Goal: Navigation & Orientation: Understand site structure

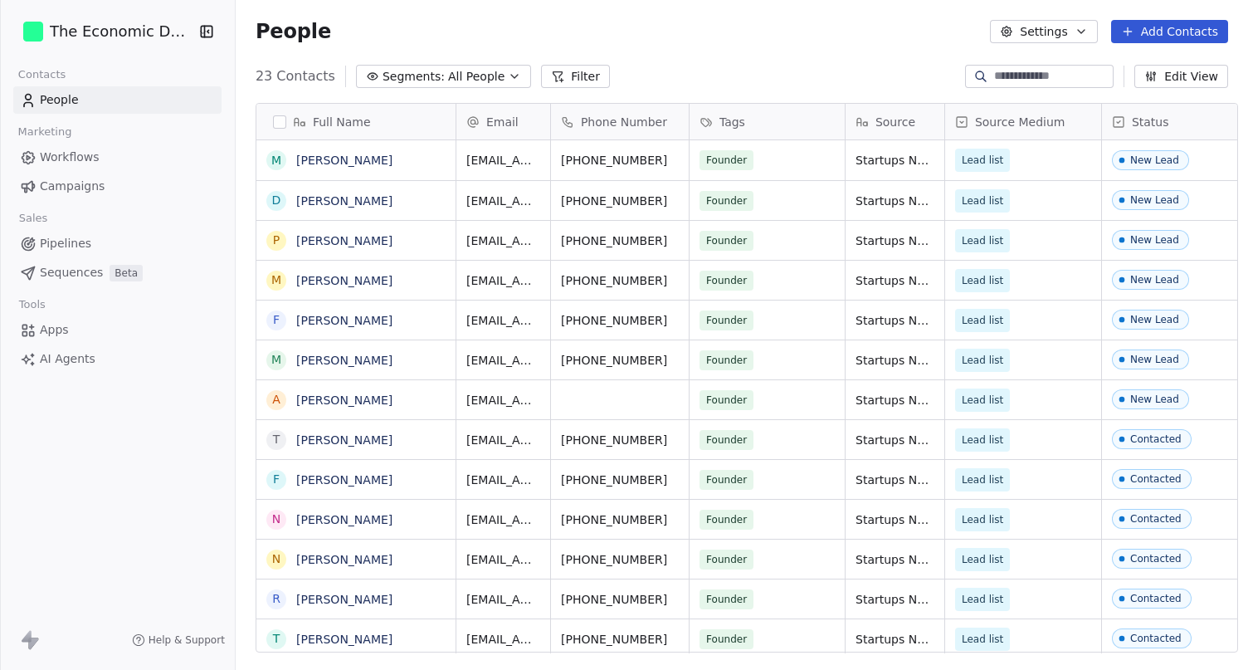
scroll to position [589, 1022]
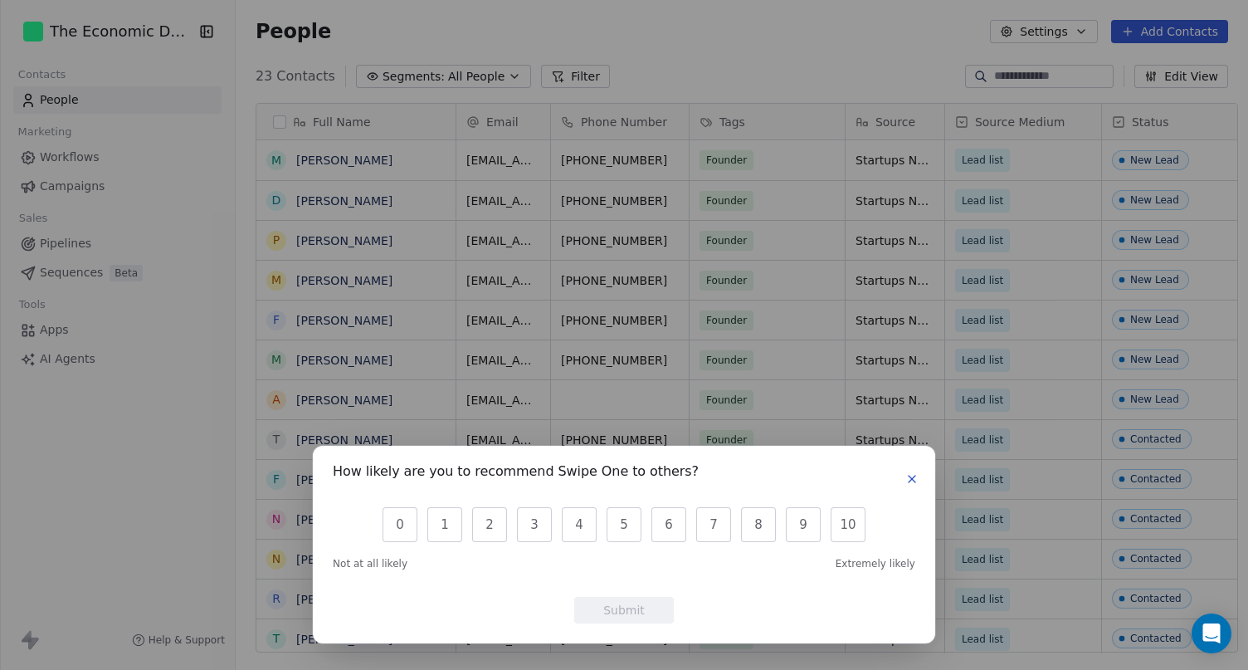
click at [142, 31] on div "How likely are you to recommend Swipe One to others? 0 1 2 3 4 5 6 7 8 9 10 Not…" at bounding box center [624, 335] width 1248 height 670
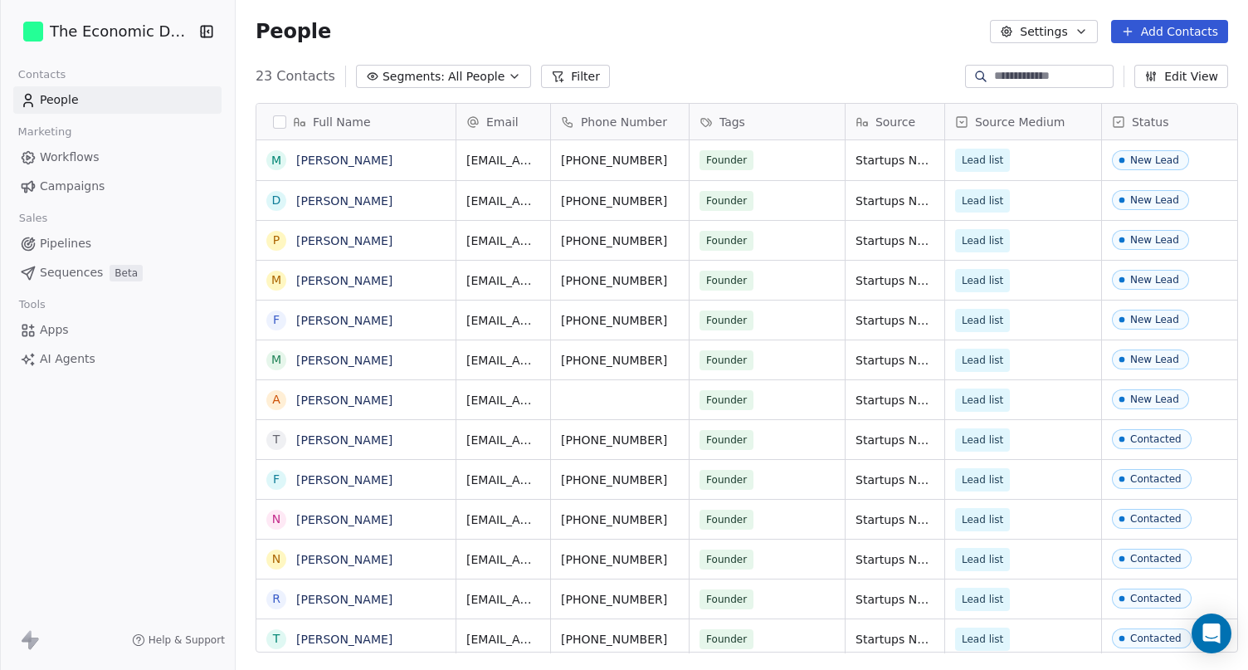
click at [142, 31] on html "The Economic Designer Contacts People Marketing Workflows Campaigns Sales Pipel…" at bounding box center [624, 335] width 1248 height 670
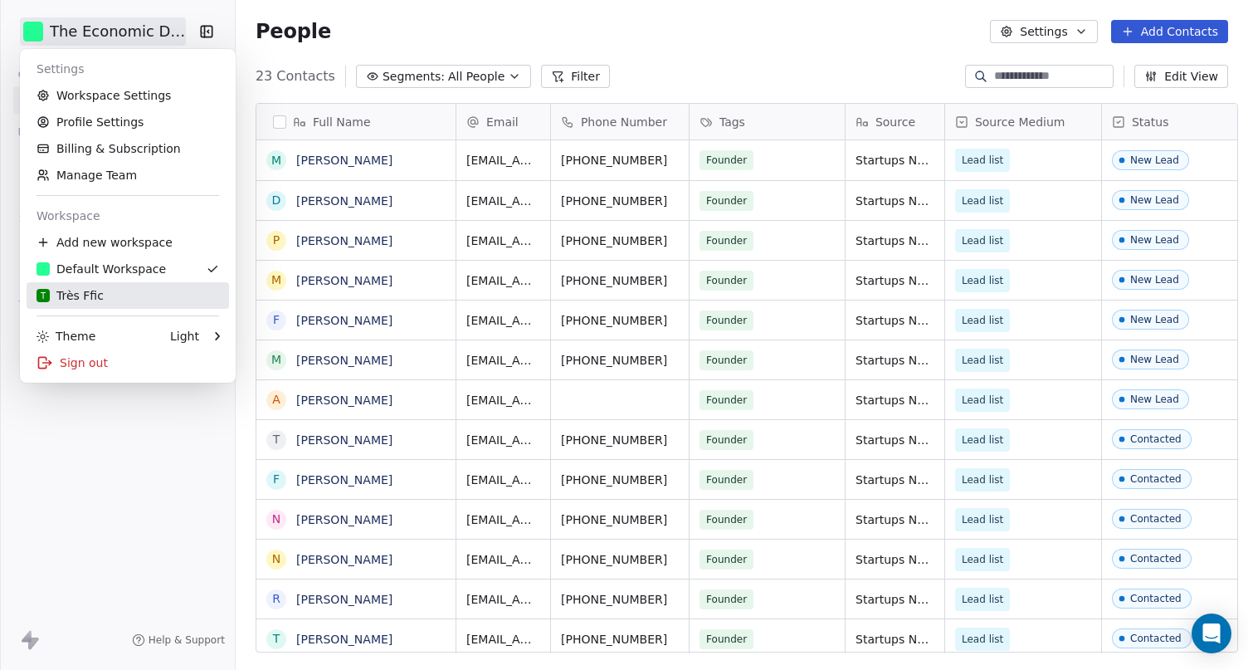
click at [93, 288] on div "T Très Ffic" at bounding box center [70, 295] width 67 height 17
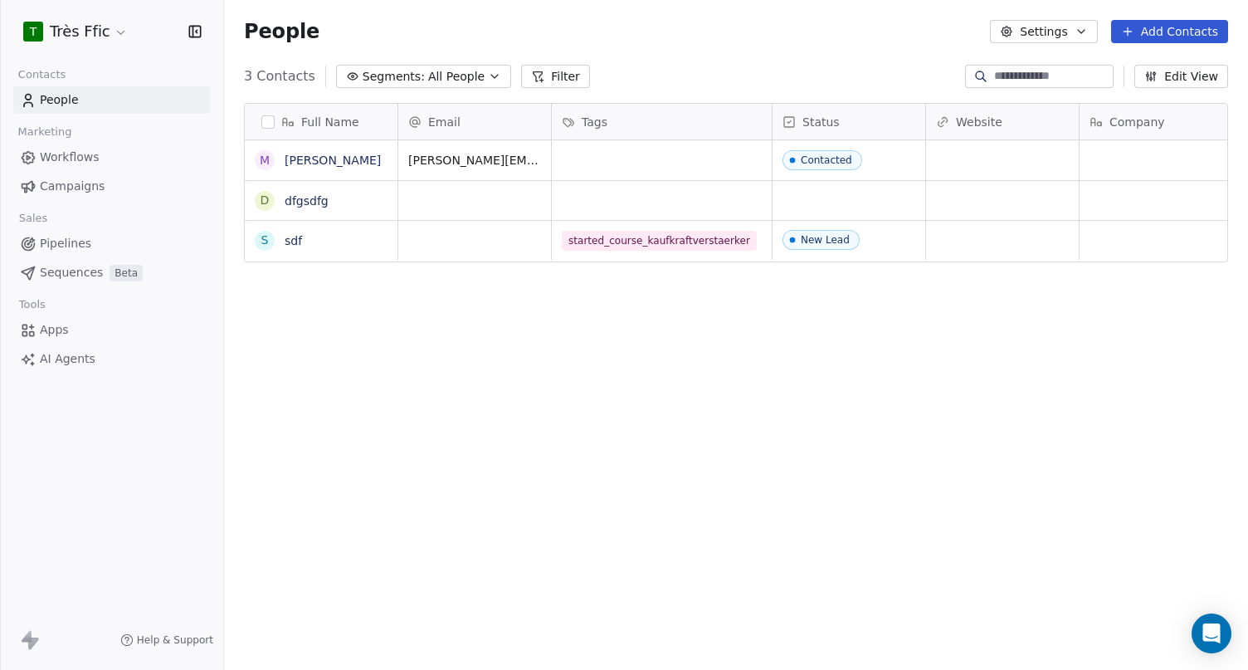
scroll to position [589, 1024]
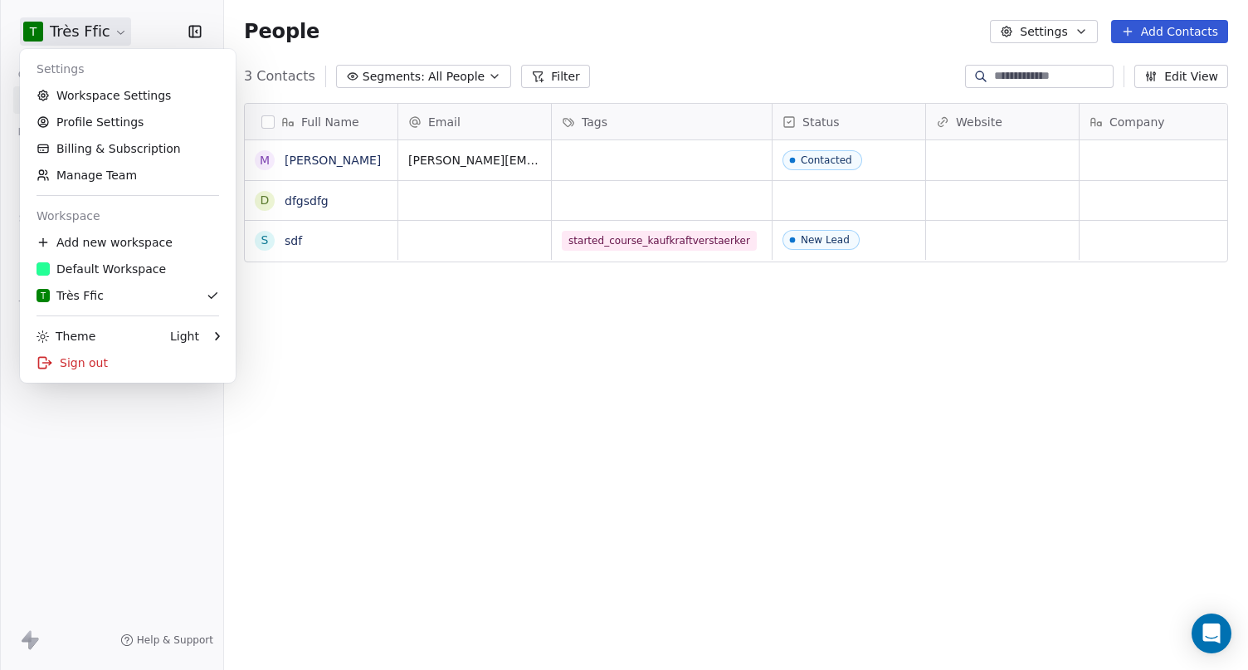
click at [114, 31] on html "T Très Ffic Contacts People Marketing Workflows Campaigns Sales Pipelines Seque…" at bounding box center [624, 335] width 1248 height 670
click at [142, 22] on html "T Très Ffic Contacts People Marketing Workflows Campaigns Sales Pipelines Seque…" at bounding box center [624, 335] width 1248 height 670
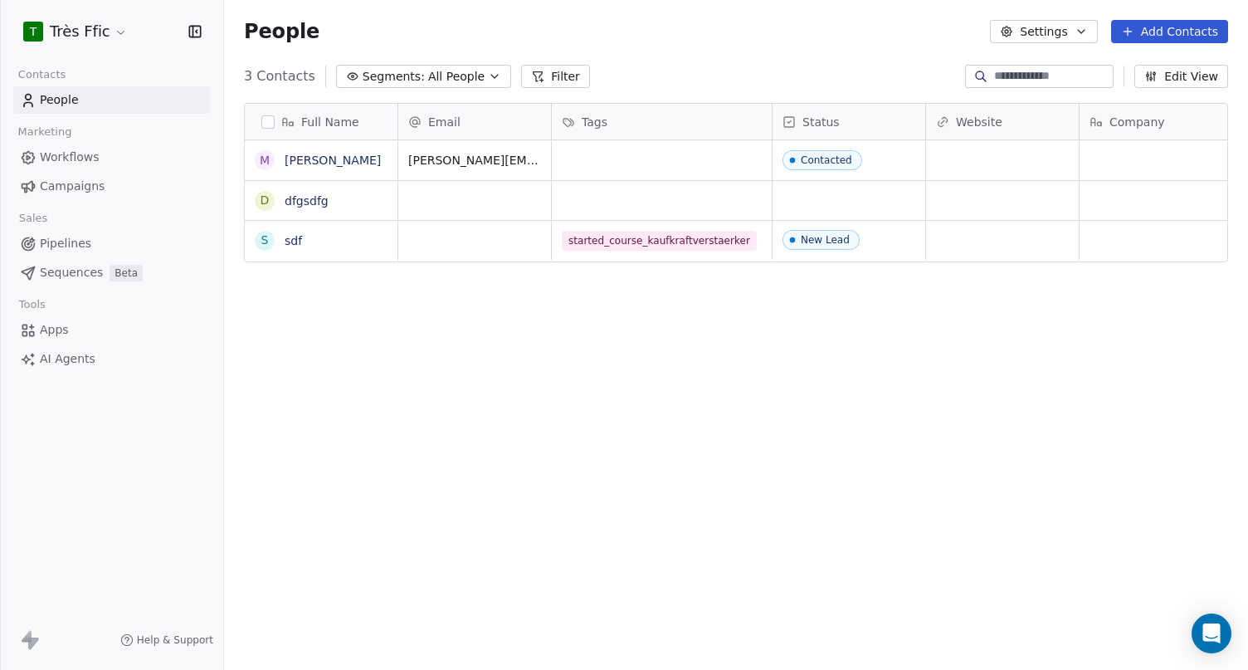
click at [80, 183] on span "Campaigns" at bounding box center [72, 186] width 65 height 17
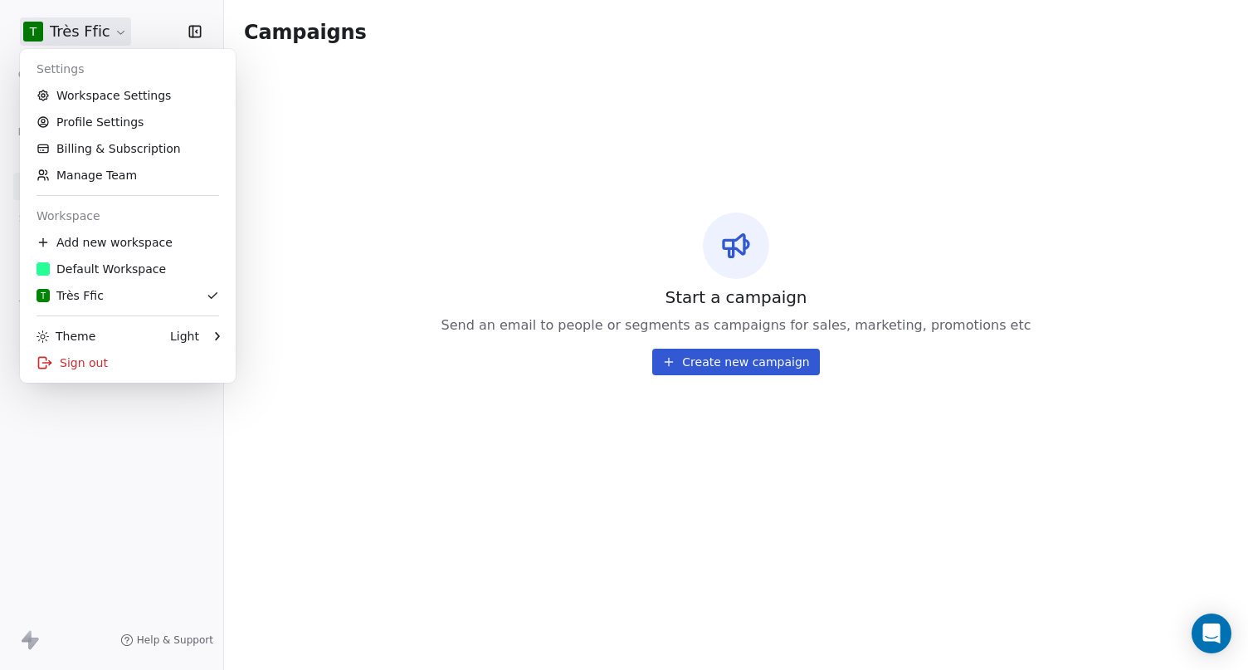
click at [101, 34] on html "T Très Ffic Contacts People Marketing Workflows Campaigns Sales Pipelines Seque…" at bounding box center [624, 335] width 1248 height 670
click at [107, 270] on div "Default Workspace" at bounding box center [101, 269] width 129 height 17
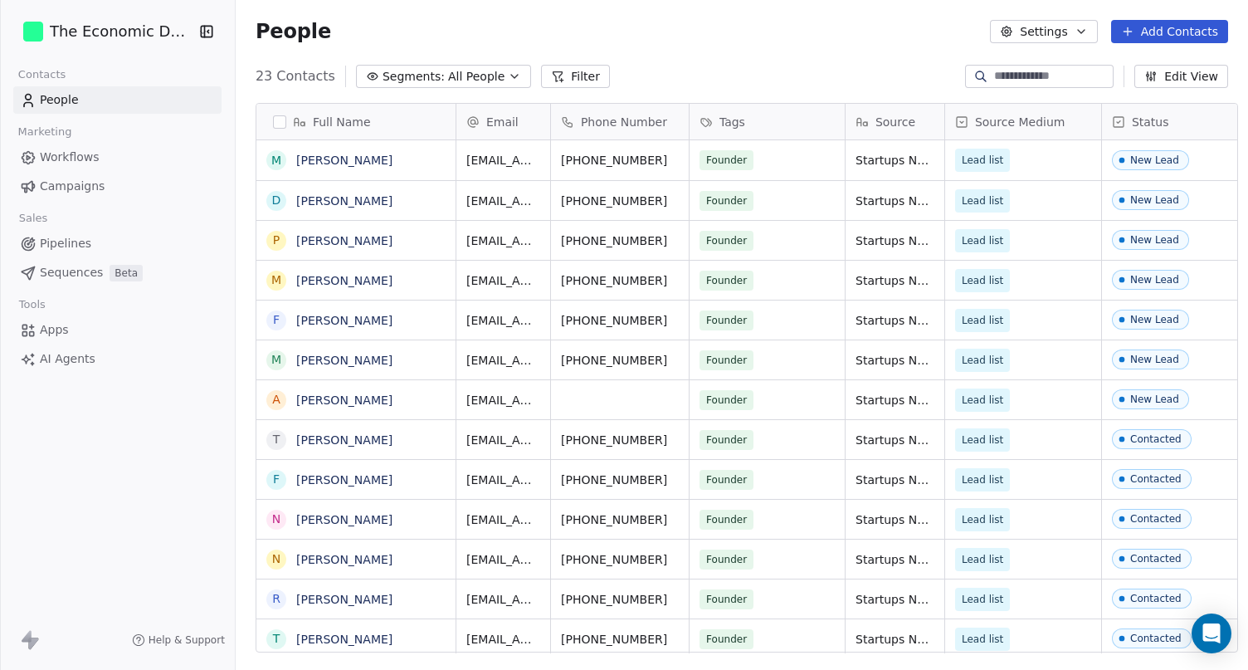
scroll to position [589, 1022]
click at [85, 181] on span "Campaigns" at bounding box center [72, 186] width 65 height 17
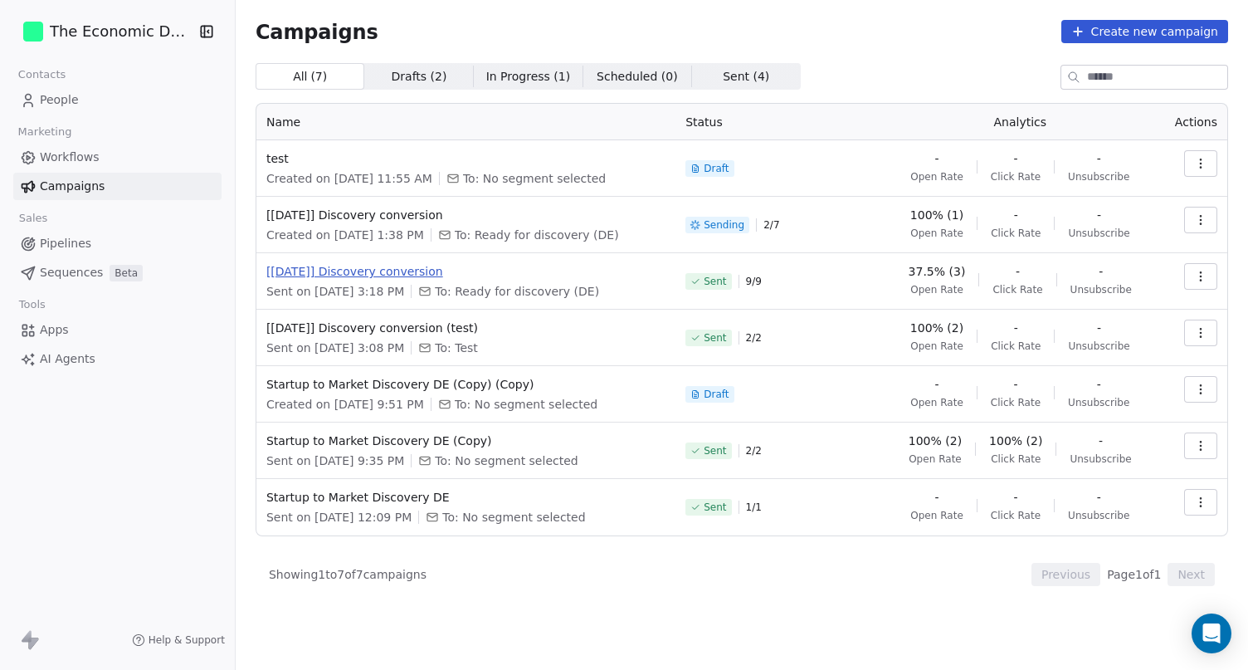
click at [385, 270] on span "[[DATE]] Discovery conversion" at bounding box center [465, 271] width 399 height 17
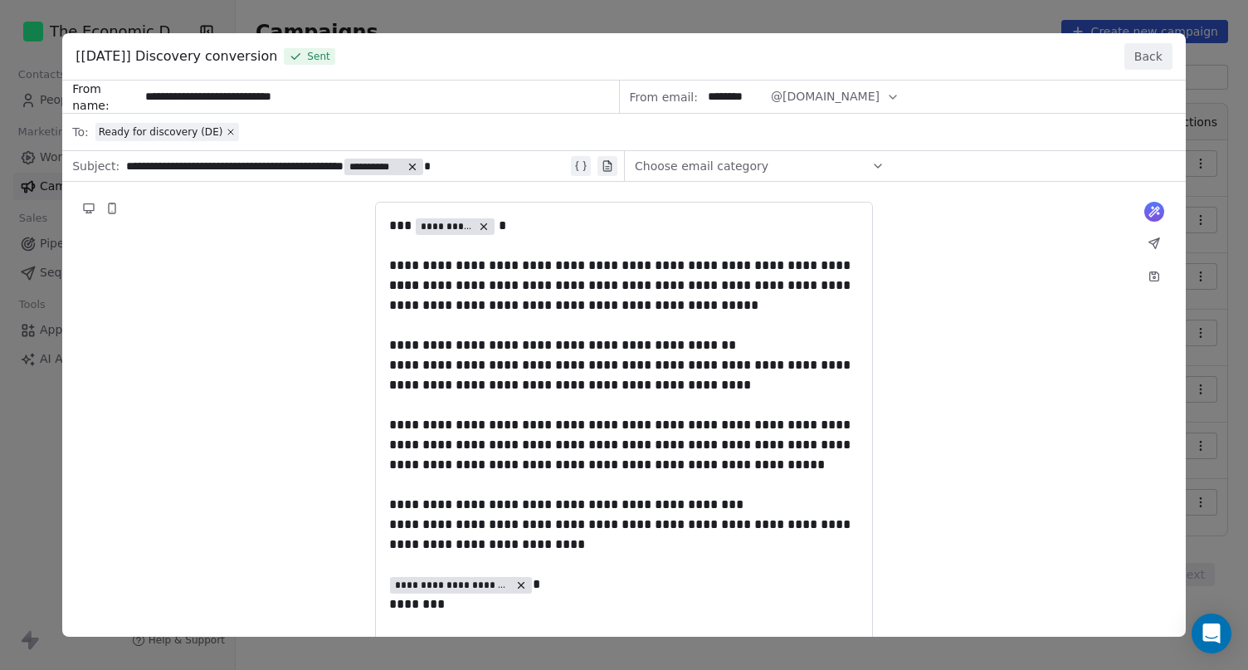
click at [1146, 56] on button "Back" at bounding box center [1148, 56] width 48 height 27
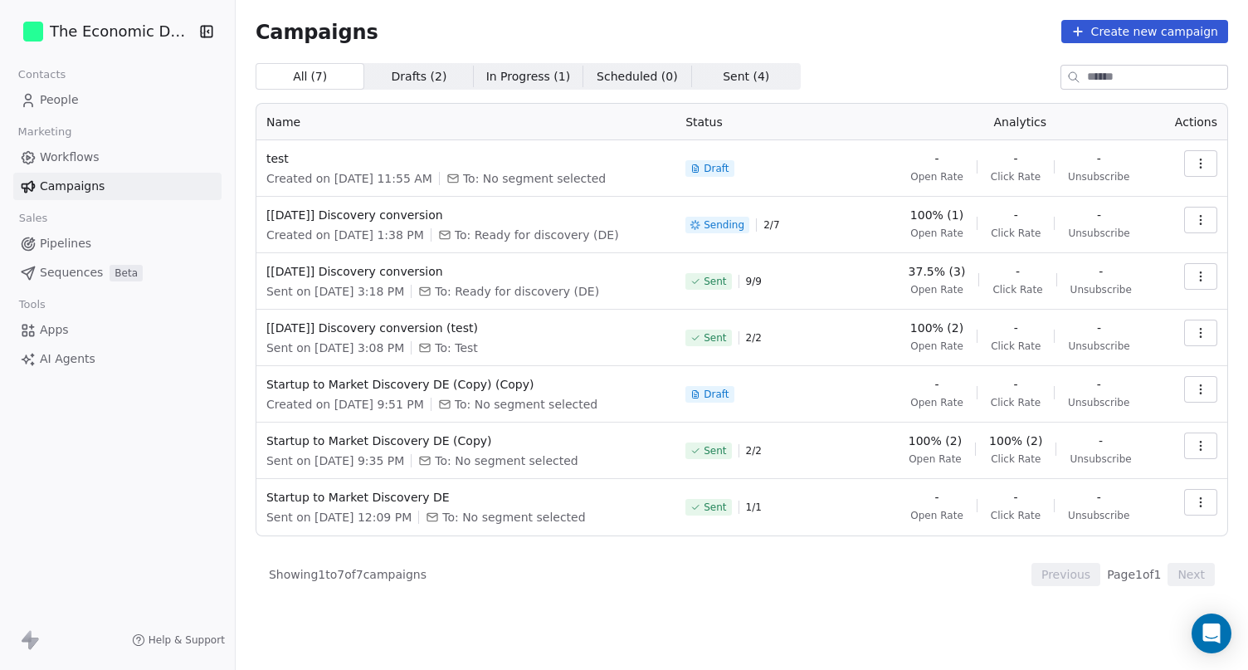
click at [187, 377] on div "The Economic Designer Contacts People Marketing Workflows Campaigns Sales Pipel…" at bounding box center [117, 335] width 235 height 670
click at [952, 269] on span "37.5% (3)" at bounding box center [936, 271] width 57 height 17
click at [403, 264] on span "[[DATE]] Discovery conversion" at bounding box center [465, 271] width 399 height 17
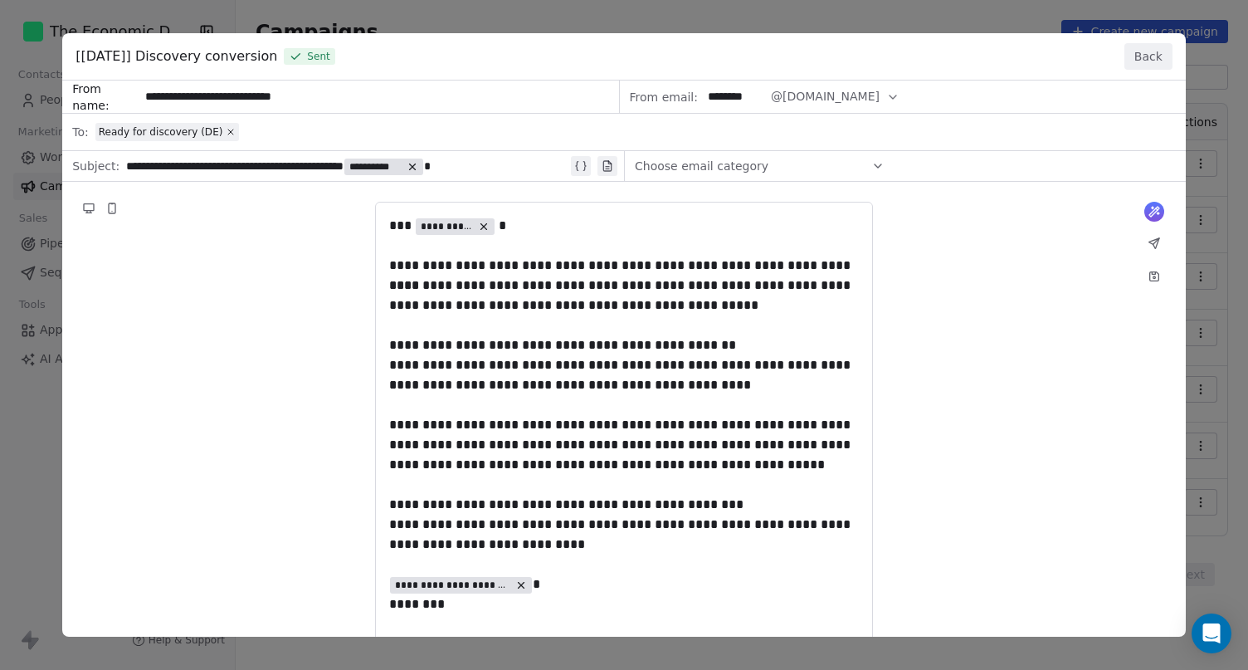
click at [341, 278] on div "**********" at bounding box center [623, 394] width 1123 height 629
click at [1010, 20] on div "**********" at bounding box center [624, 335] width 1248 height 670
click at [1161, 54] on button "Back" at bounding box center [1148, 56] width 48 height 27
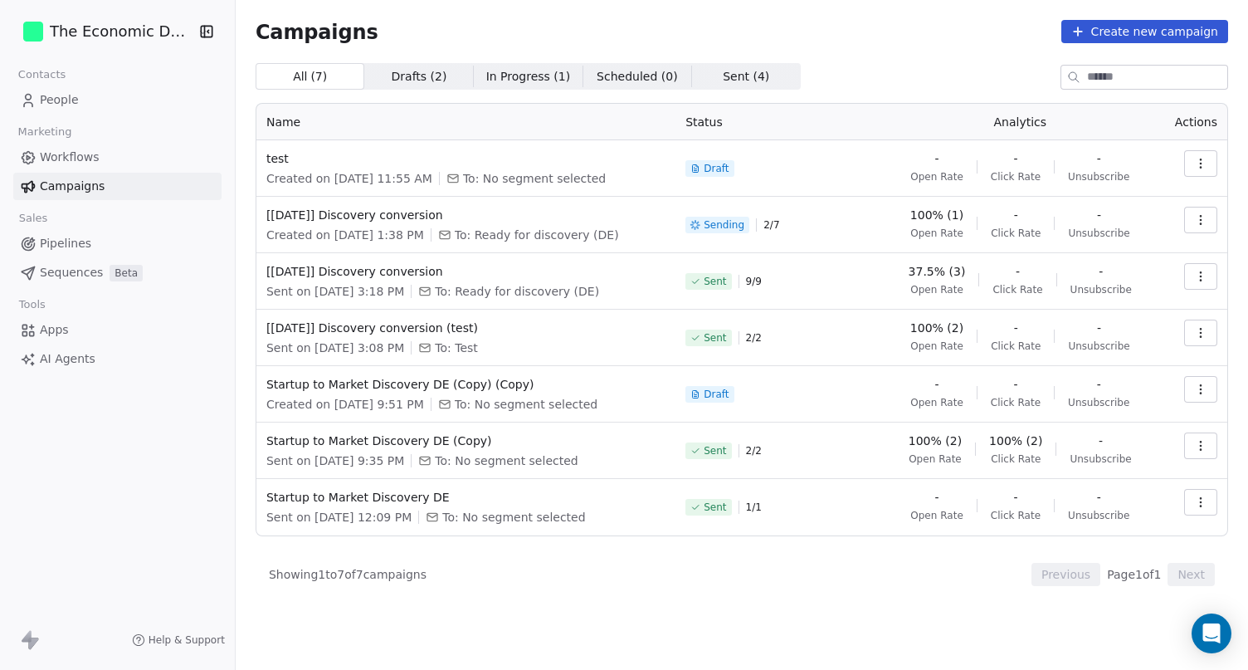
click at [1196, 273] on icon "button" at bounding box center [1200, 276] width 13 height 13
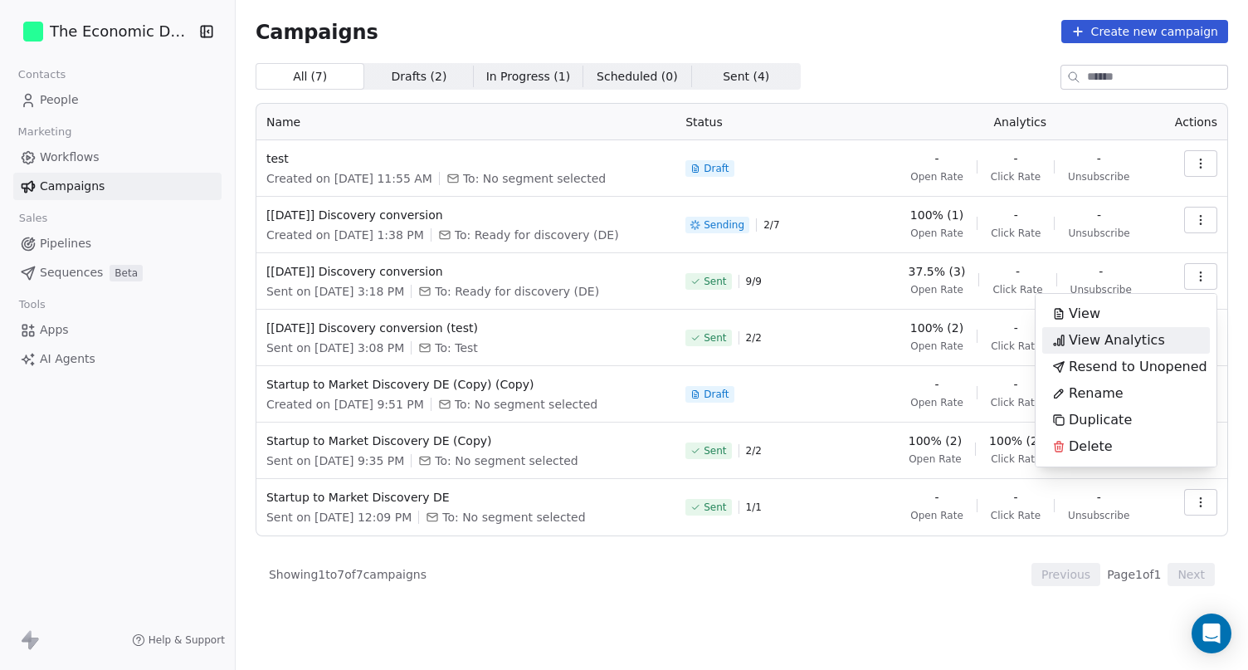
click at [1093, 336] on span "View Analytics" at bounding box center [1117, 340] width 96 height 20
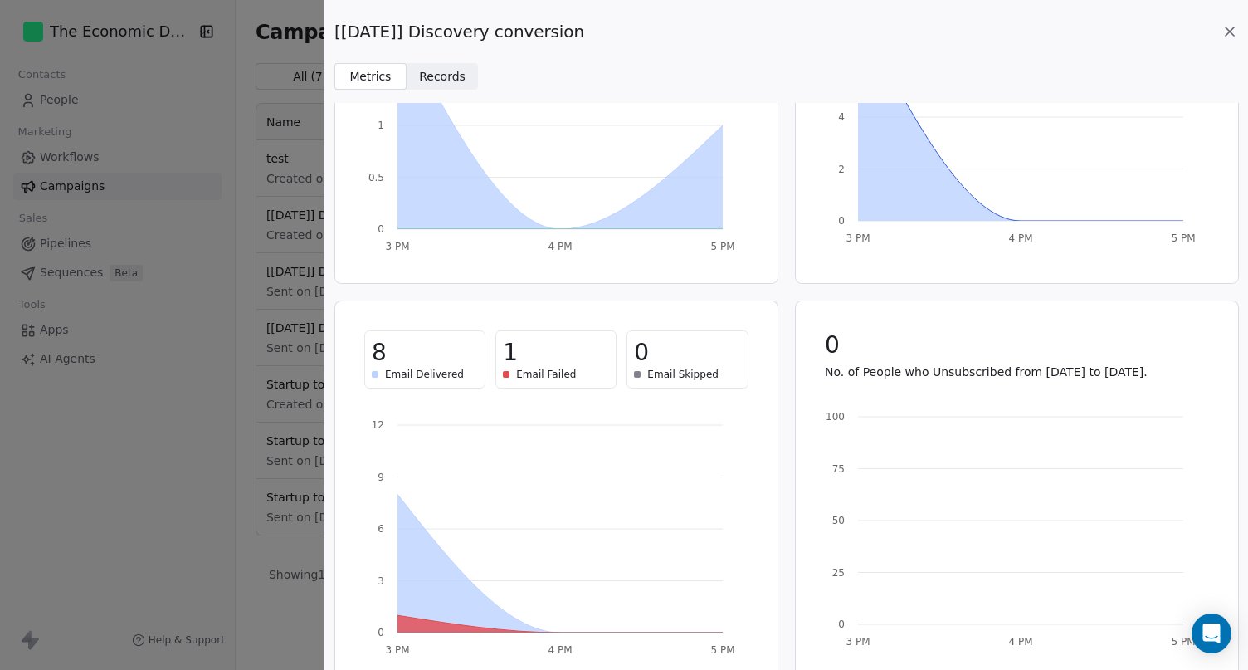
scroll to position [243, 0]
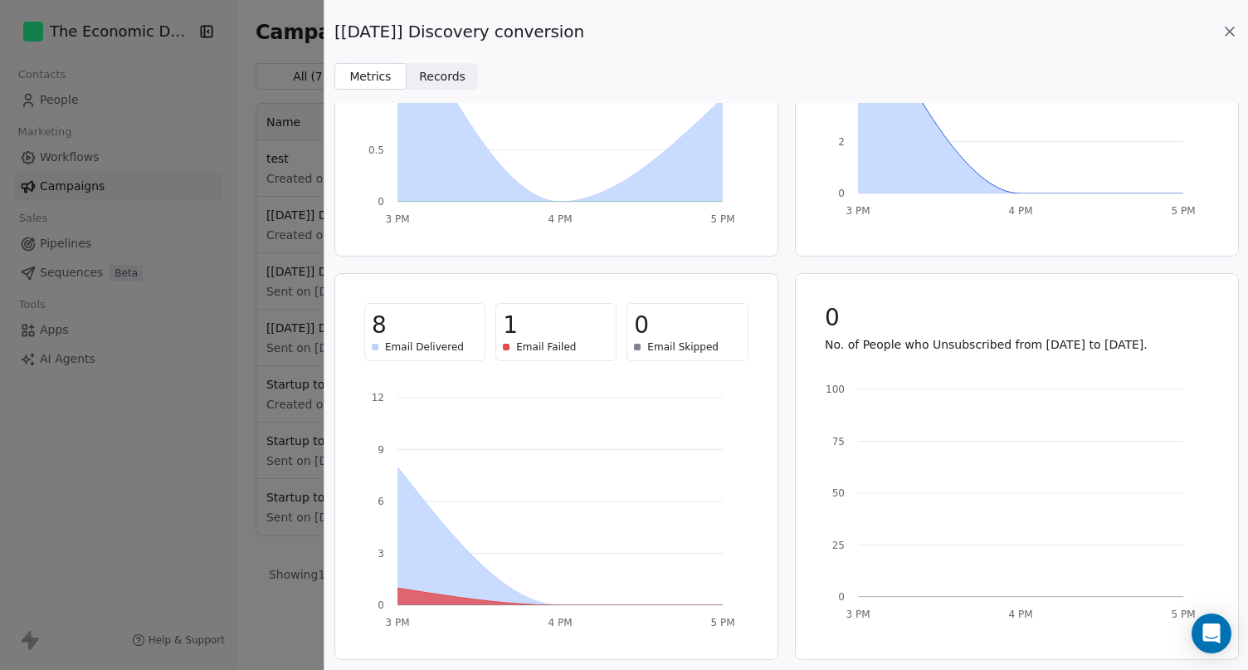
click at [144, 374] on div "[[DATE]] Discovery conversion Metrics Metrics Records Records 37.50% (3) Open R…" at bounding box center [624, 335] width 1248 height 670
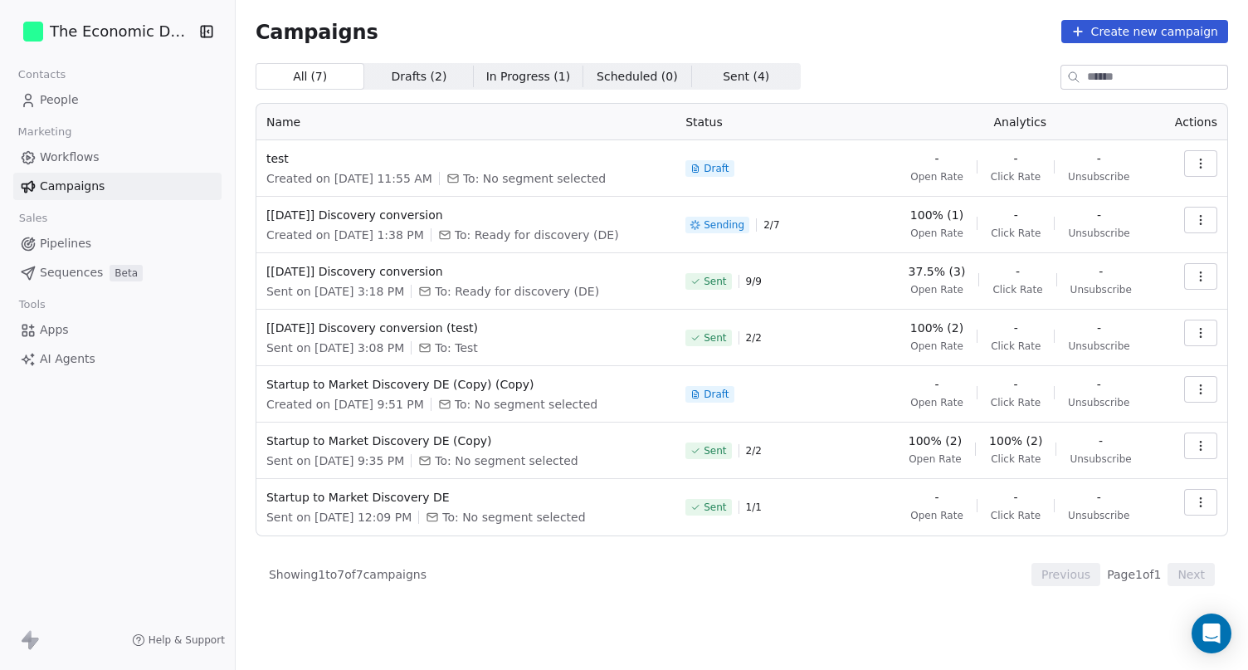
click at [608, 20] on div "Campaigns Create new campaign" at bounding box center [742, 31] width 972 height 23
click at [96, 153] on span "Workflows" at bounding box center [70, 157] width 60 height 17
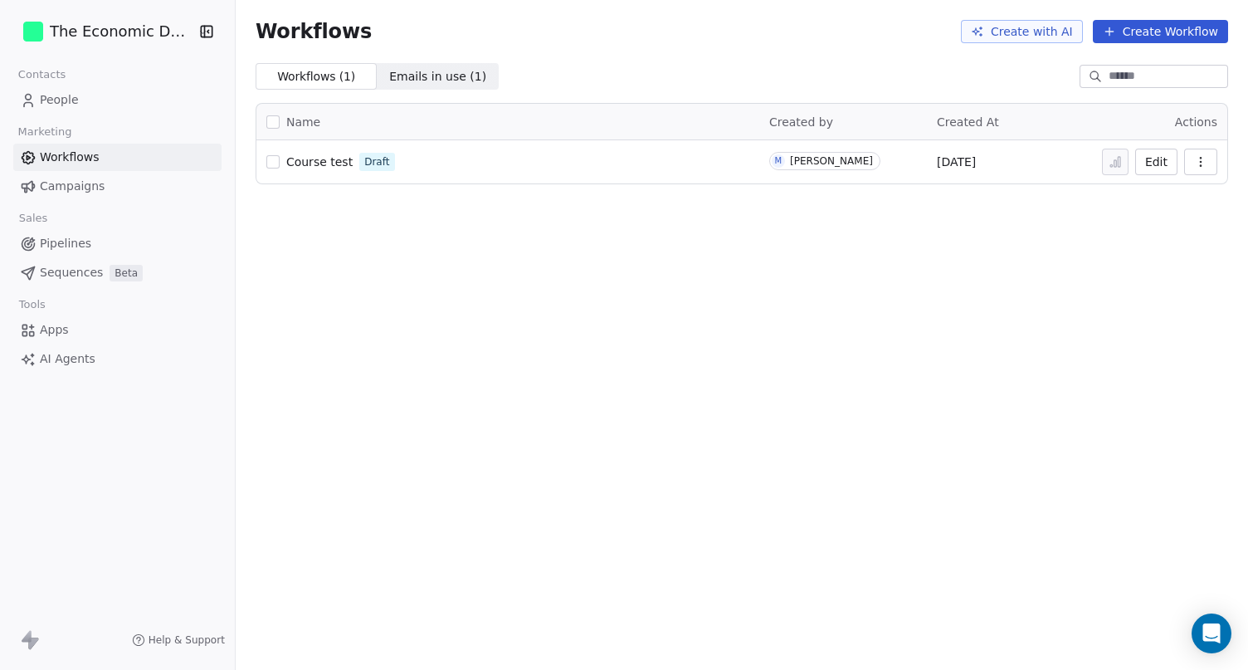
click at [46, 85] on span "Contacts" at bounding box center [42, 74] width 62 height 25
click at [46, 98] on span "People" at bounding box center [59, 99] width 39 height 17
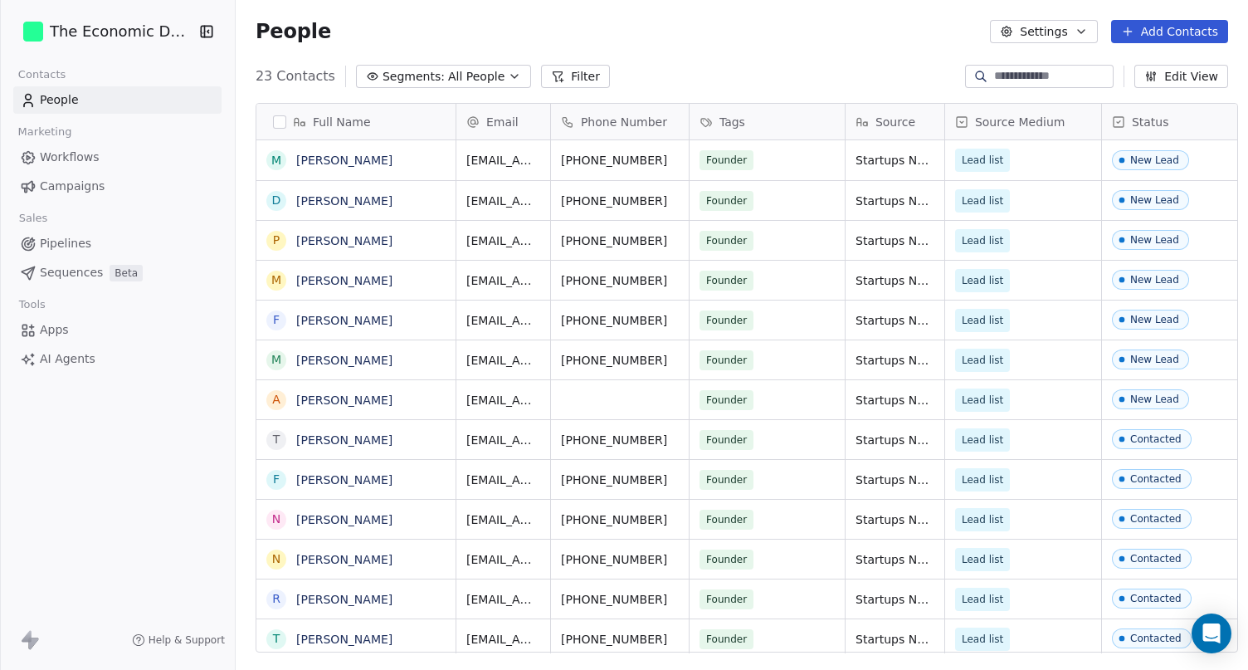
scroll to position [589, 1022]
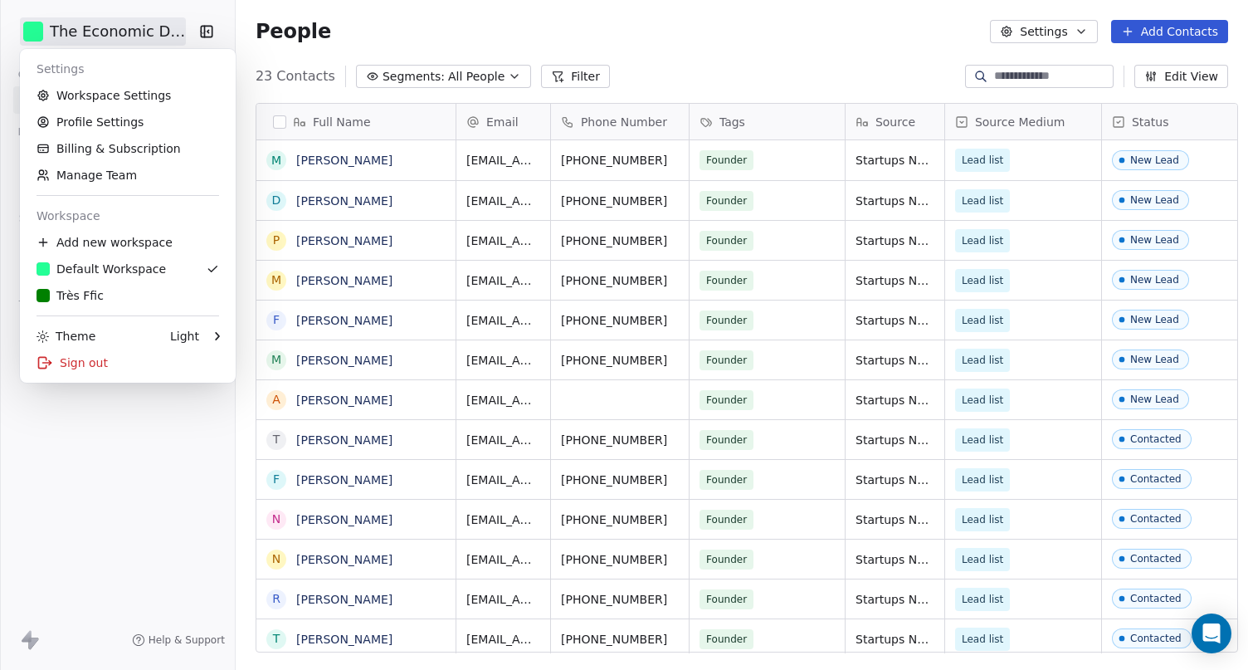
click at [129, 39] on html "The Economic Designer Contacts People Marketing Workflows Campaigns Sales Pipel…" at bounding box center [624, 335] width 1248 height 670
click at [105, 291] on div "T Très Ffic" at bounding box center [128, 295] width 183 height 17
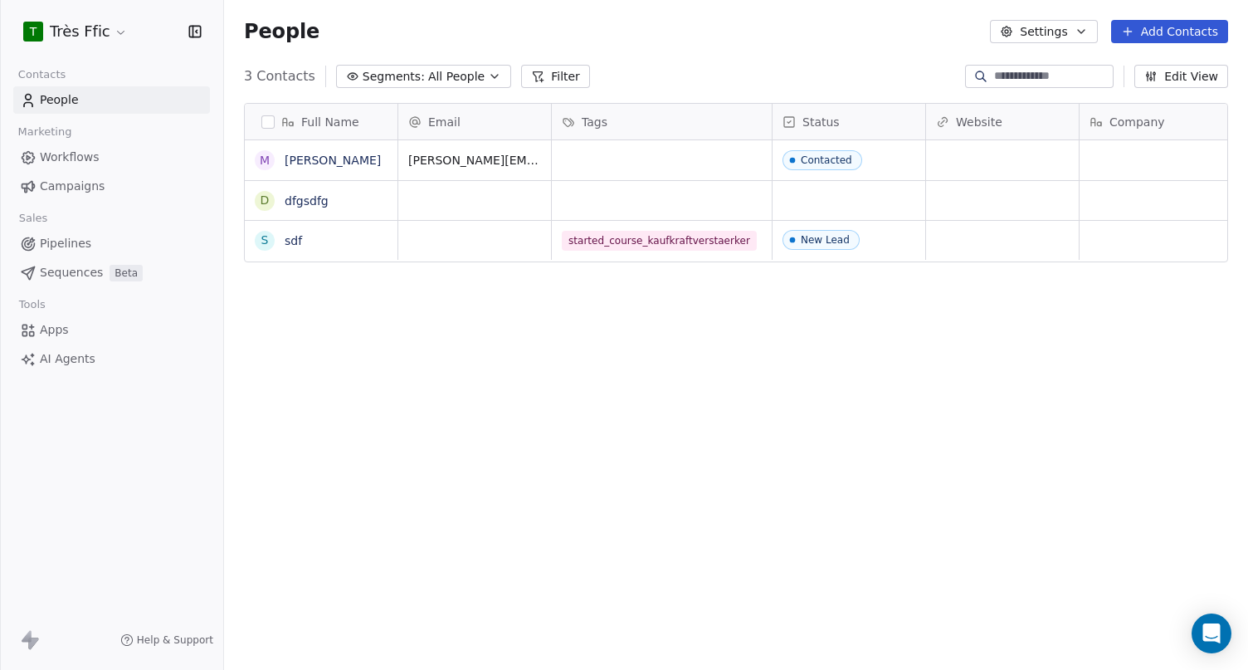
scroll to position [589, 1024]
click at [59, 173] on link "Campaigns" at bounding box center [111, 186] width 197 height 27
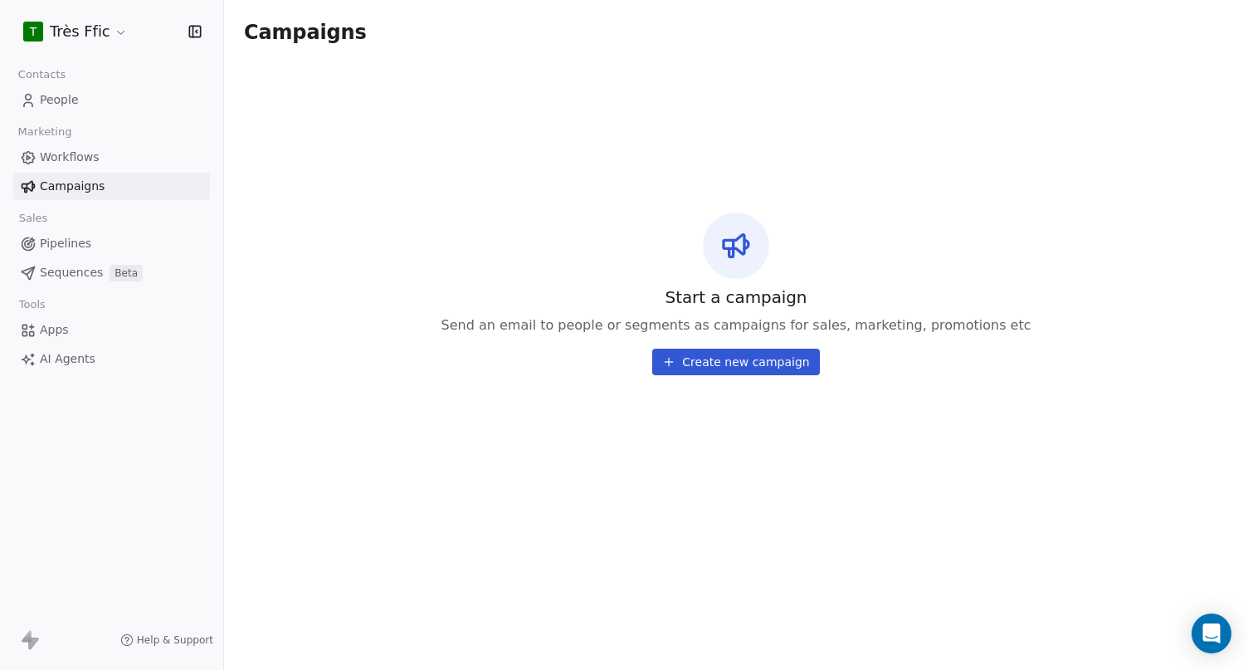
click at [68, 161] on span "Workflows" at bounding box center [70, 157] width 60 height 17
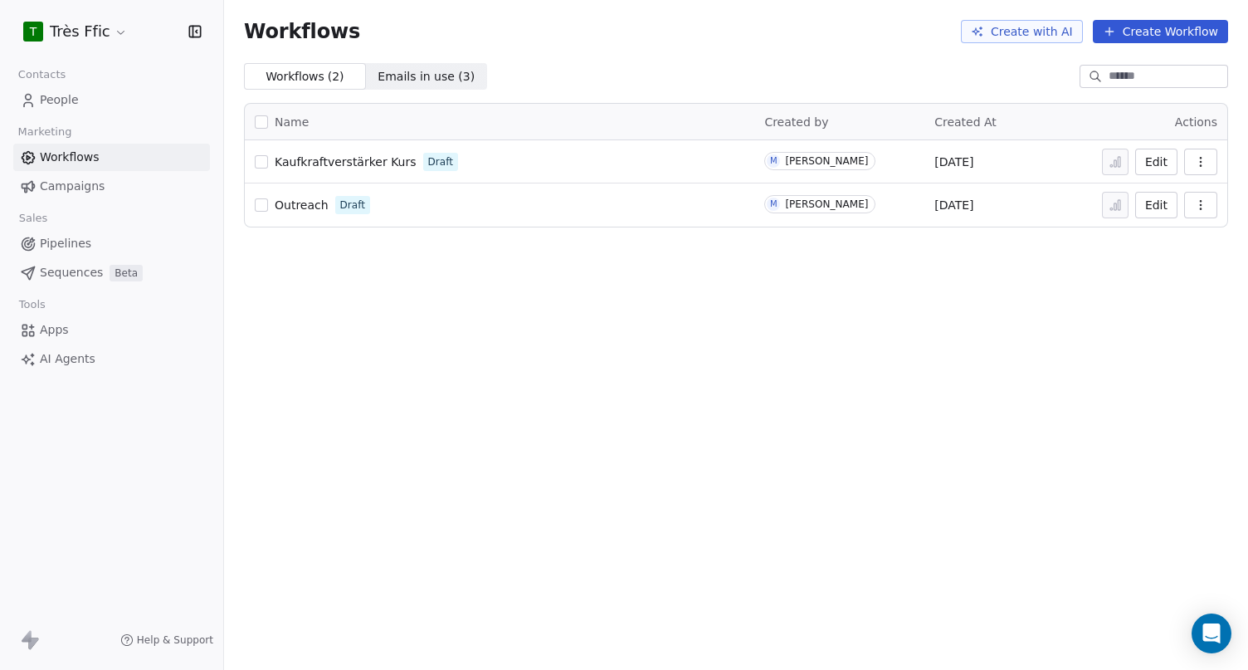
click at [71, 183] on span "Campaigns" at bounding box center [72, 186] width 65 height 17
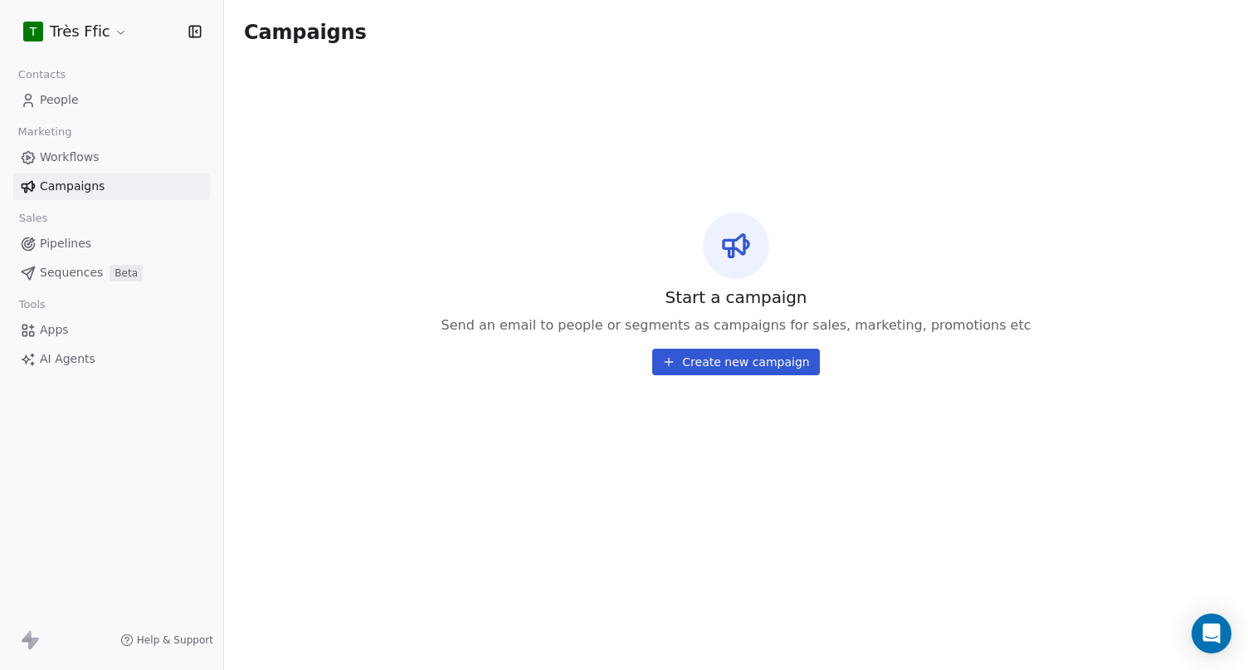
click at [73, 243] on span "Pipelines" at bounding box center [65, 243] width 51 height 17
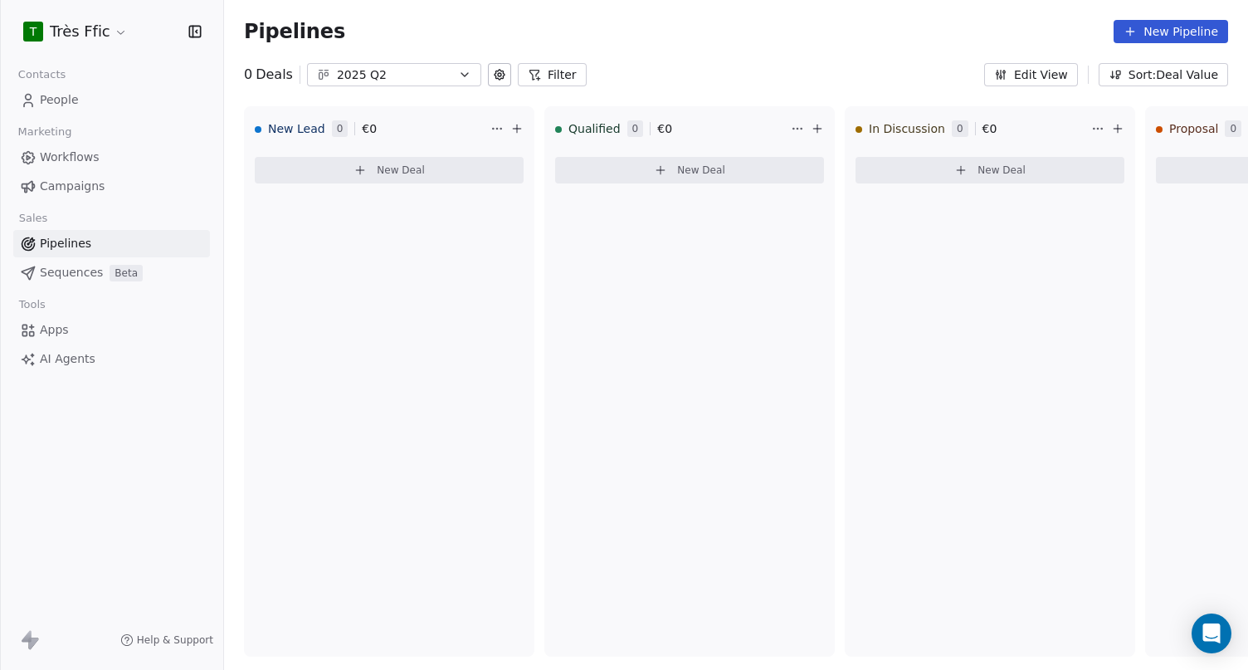
click at [62, 275] on span "Sequences" at bounding box center [71, 272] width 63 height 17
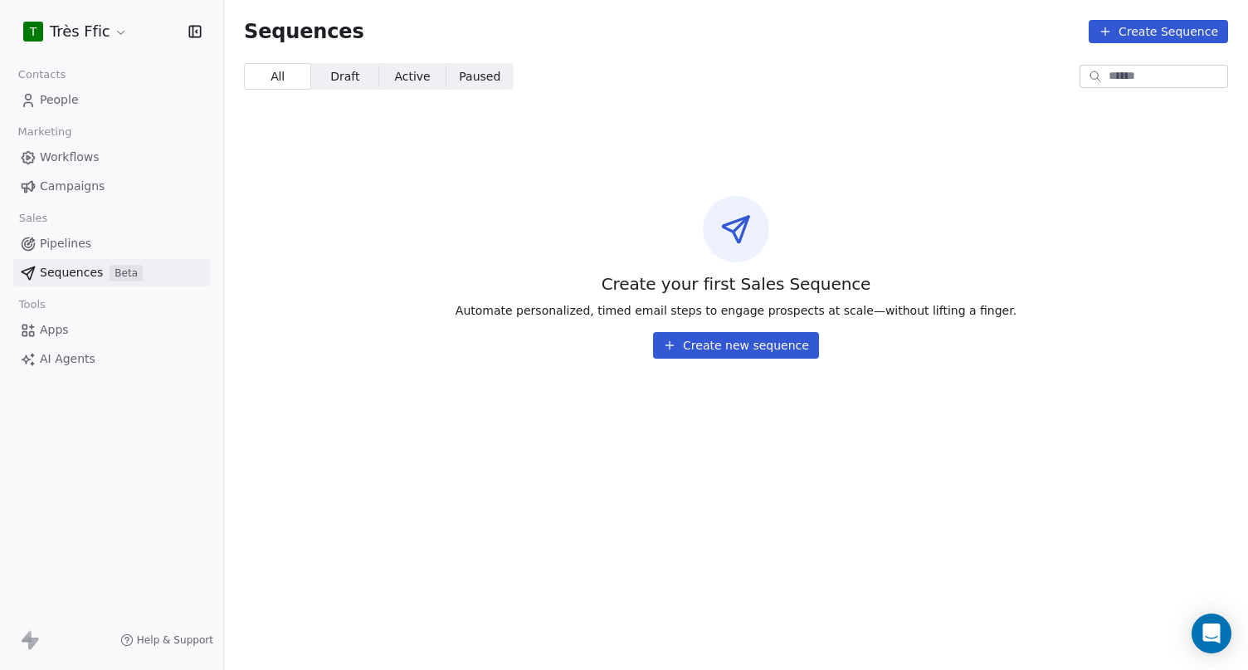
click at [60, 97] on span "People" at bounding box center [59, 99] width 39 height 17
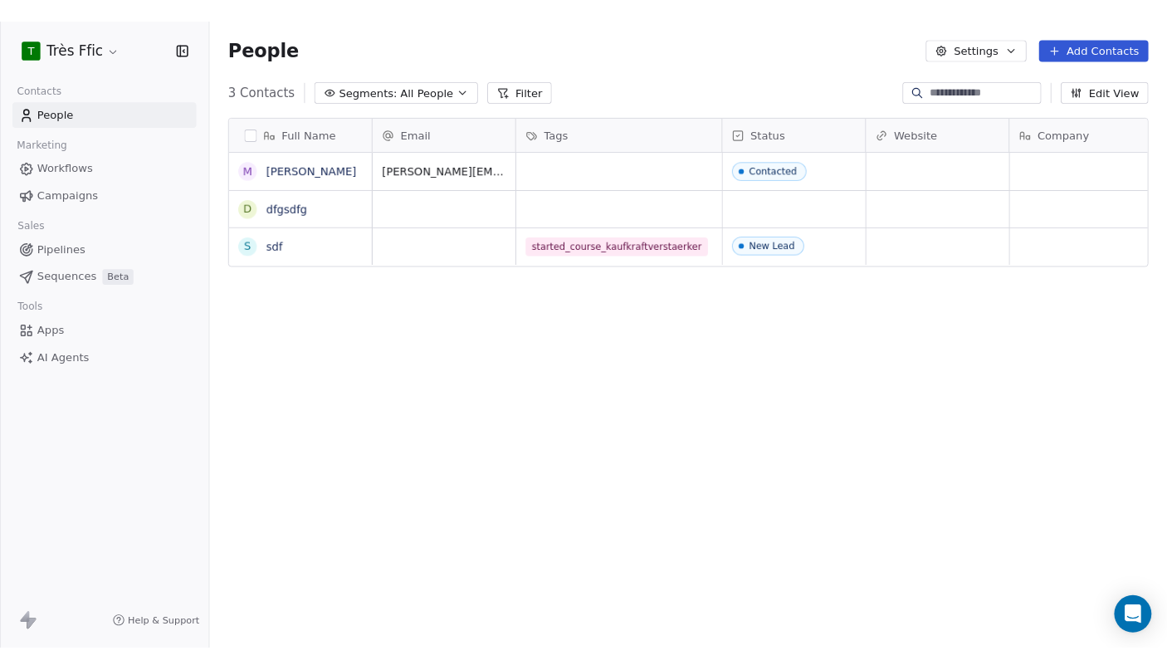
scroll to position [589, 1024]
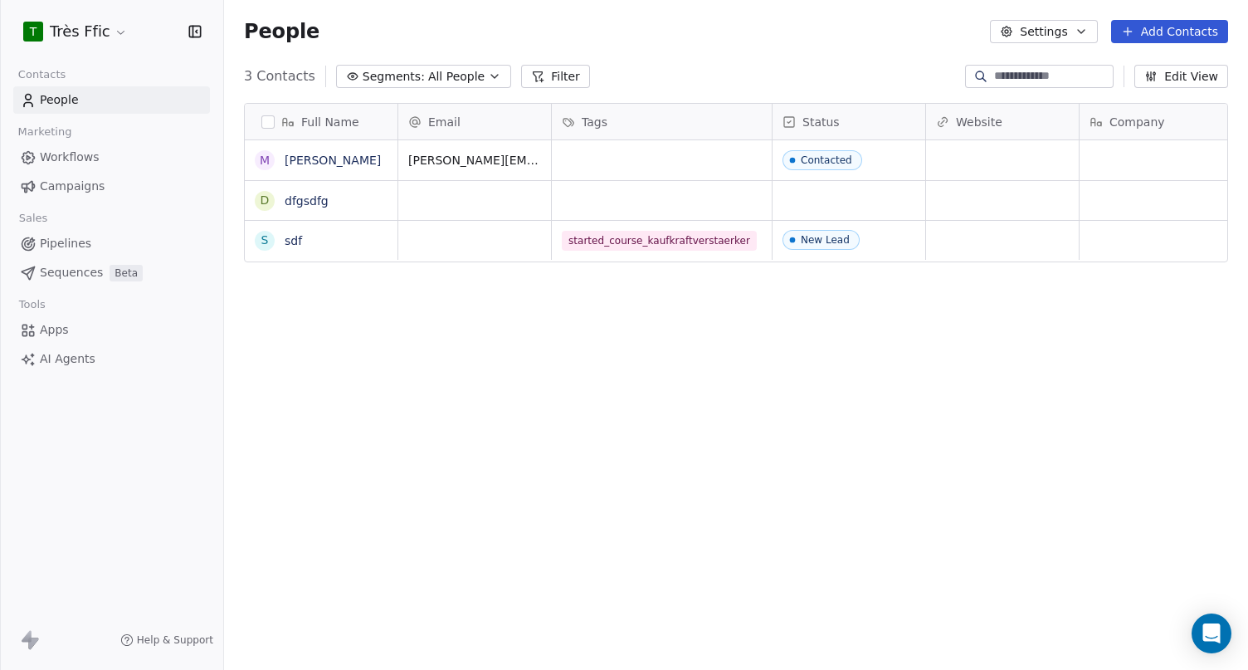
click at [708, 39] on div "People Settings Add Contacts" at bounding box center [736, 31] width 984 height 23
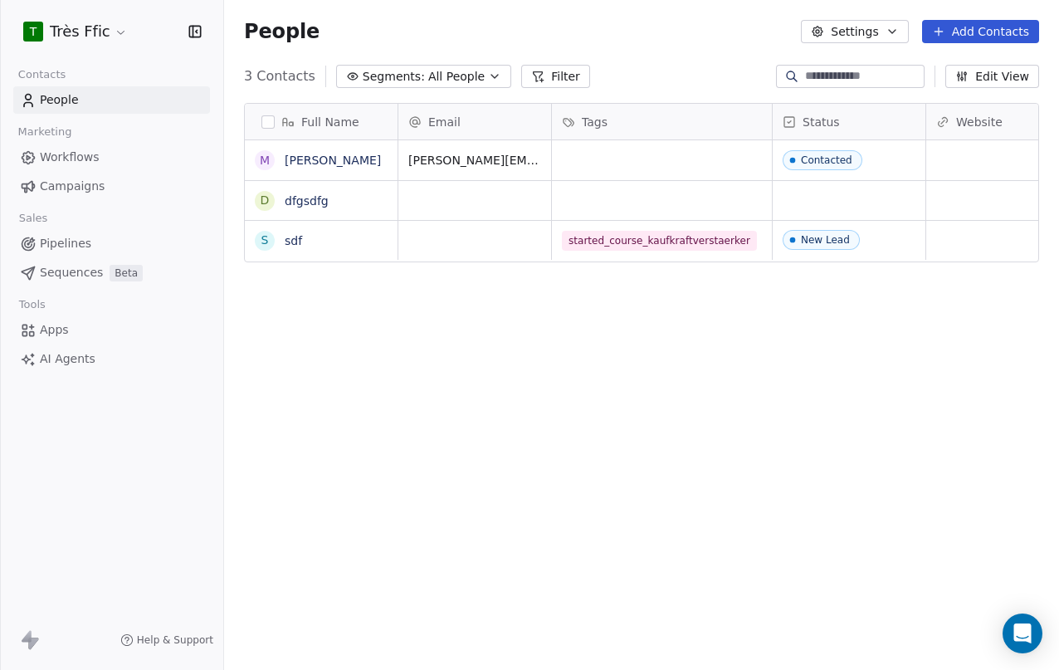
scroll to position [589, 835]
click at [901, 340] on div "Full Name M [PERSON_NAME] d dfgsdfg s sdf Email Tags Status Website Company Sub…" at bounding box center [641, 384] width 835 height 589
click at [619, 37] on div "People Settings Add Contacts" at bounding box center [641, 31] width 795 height 23
